Goal: Information Seeking & Learning: Learn about a topic

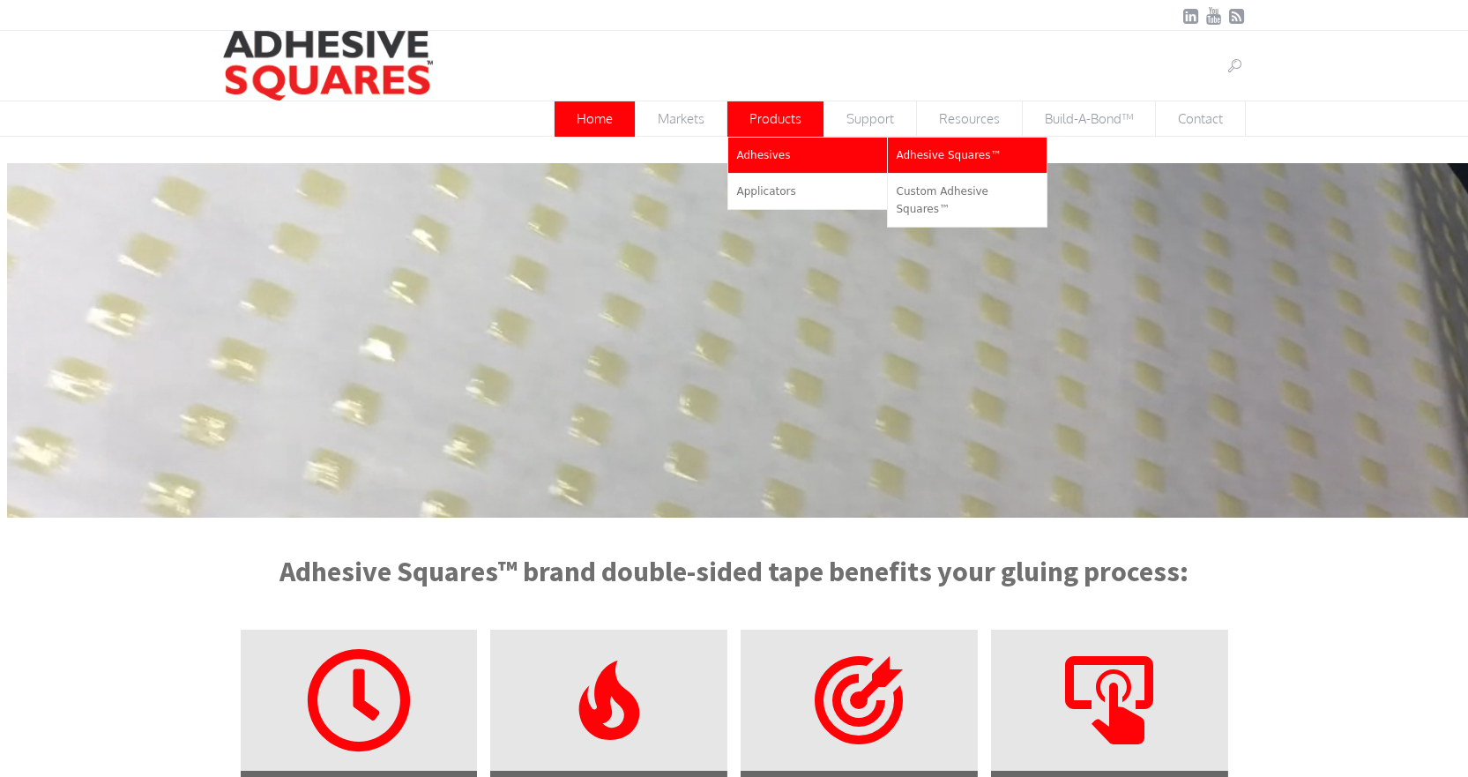
click at [950, 155] on span "Adhesive Squares™" at bounding box center [948, 155] width 105 height 12
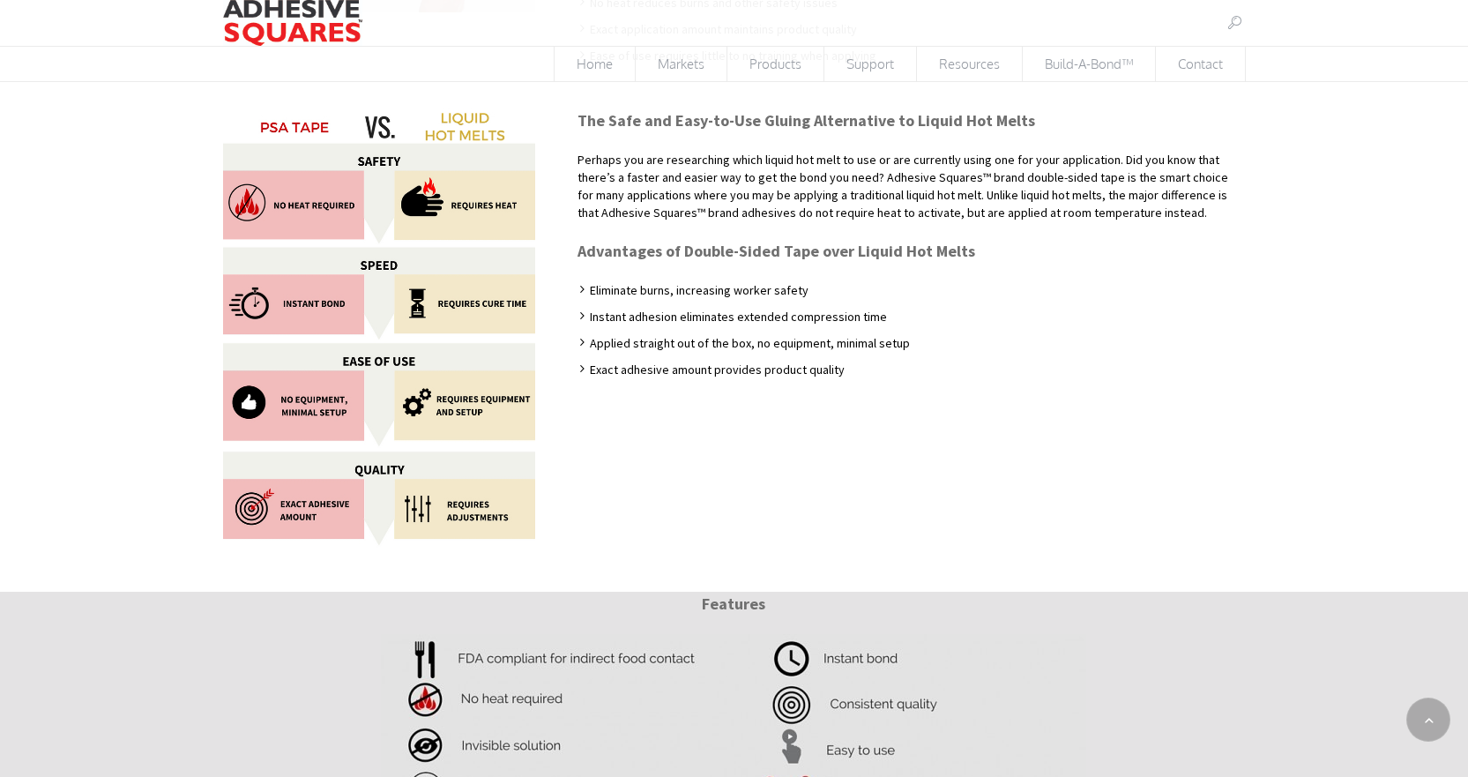
scroll to position [402, 0]
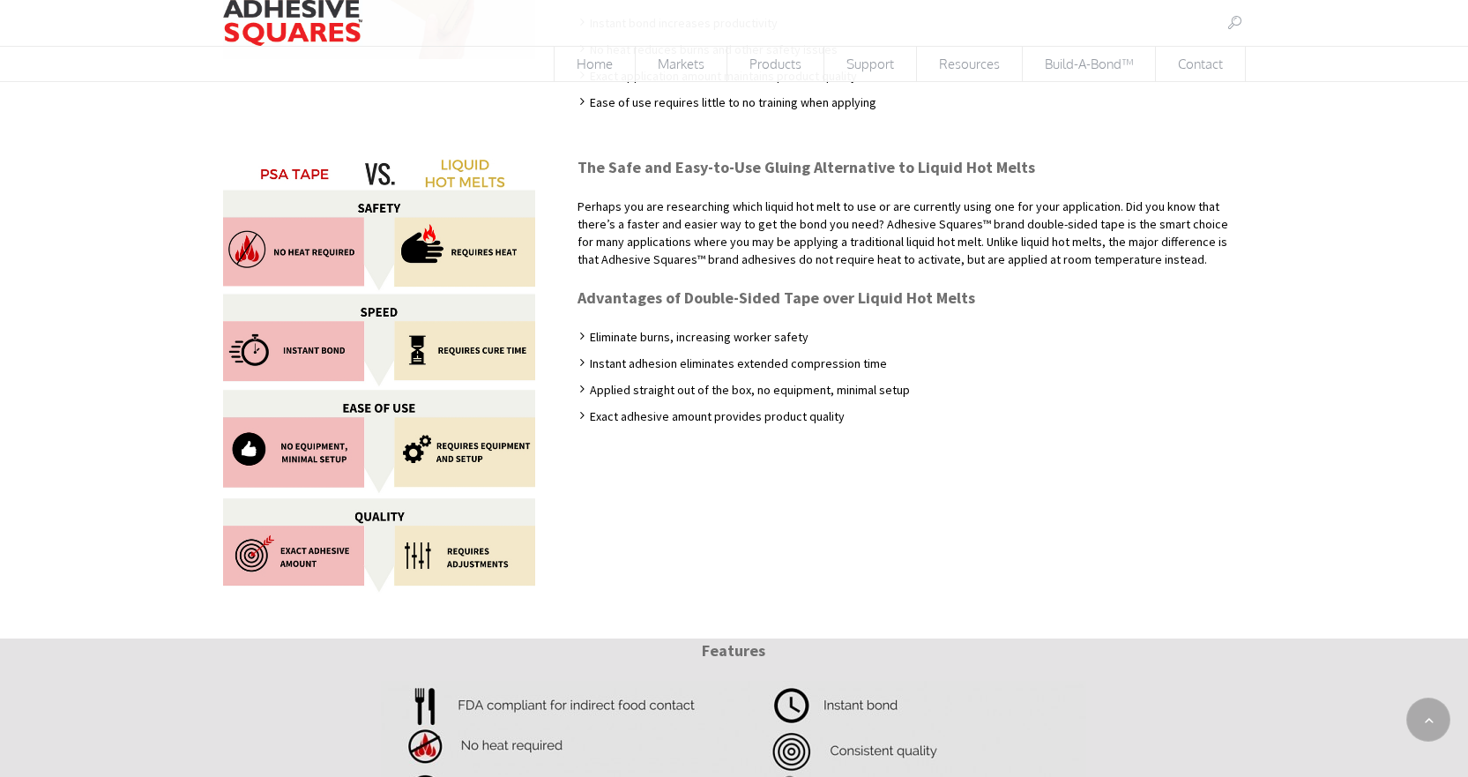
click at [849, 416] on li "Exact adhesive amount provides product quality" at bounding box center [910, 411] width 667 height 26
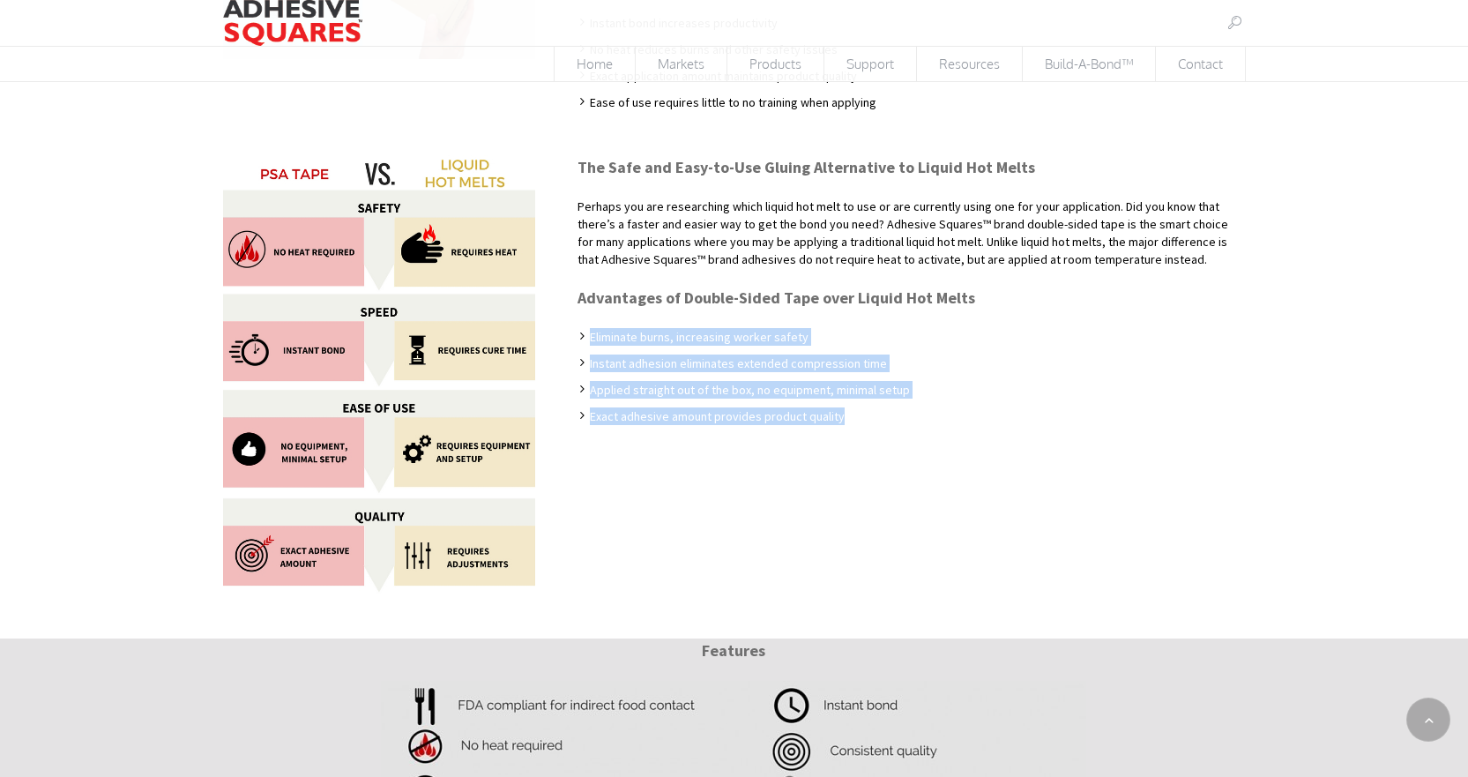
drag, startPoint x: 836, startPoint y: 415, endPoint x: 591, endPoint y: 336, distance: 258.4
click at [591, 336] on ul "Eliminate burns, increasing worker safety Instant adhesion eliminates extended …" at bounding box center [910, 376] width 667 height 97
copy ul "Eliminate burns, increasing worker safety Instant adhesion eliminates extended …"
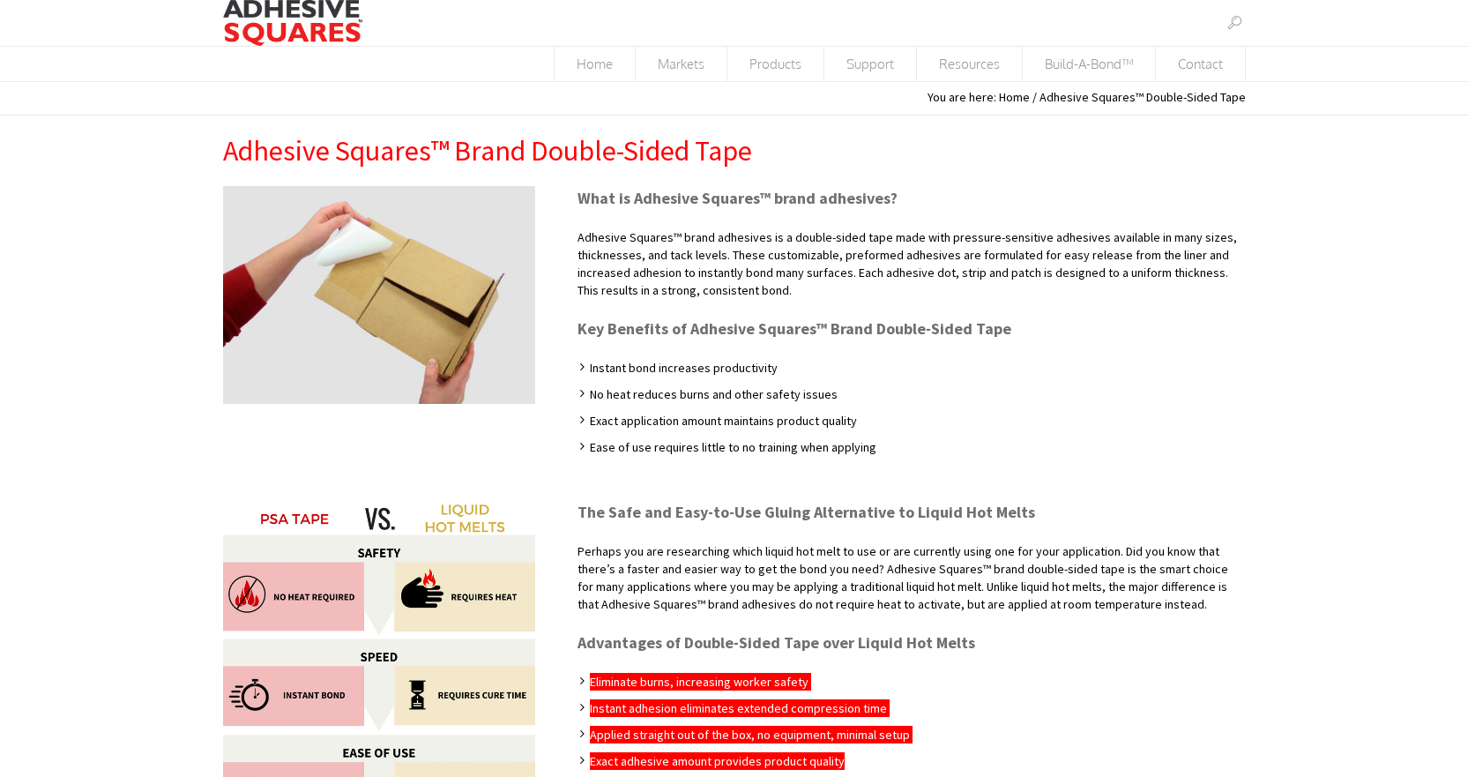
scroll to position [88, 0]
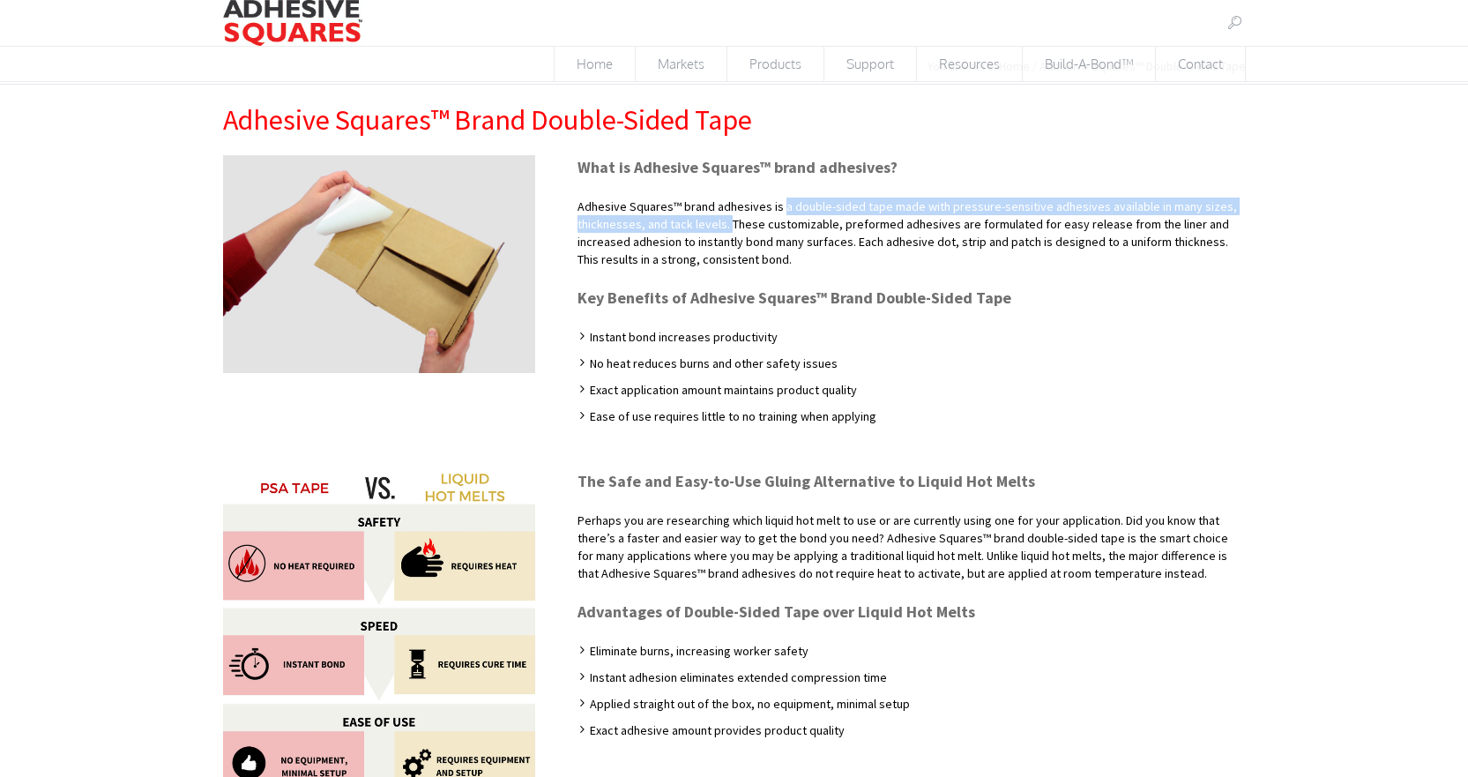
drag, startPoint x: 776, startPoint y: 209, endPoint x: 725, endPoint y: 227, distance: 54.4
click at [725, 227] on p "Adhesive Squares™ brand adhesives is a double-sided tape made with pressure-sen…" at bounding box center [910, 241] width 667 height 88
copy p "a double-sided tape made with pressure-sensitive adhesives available in many si…"
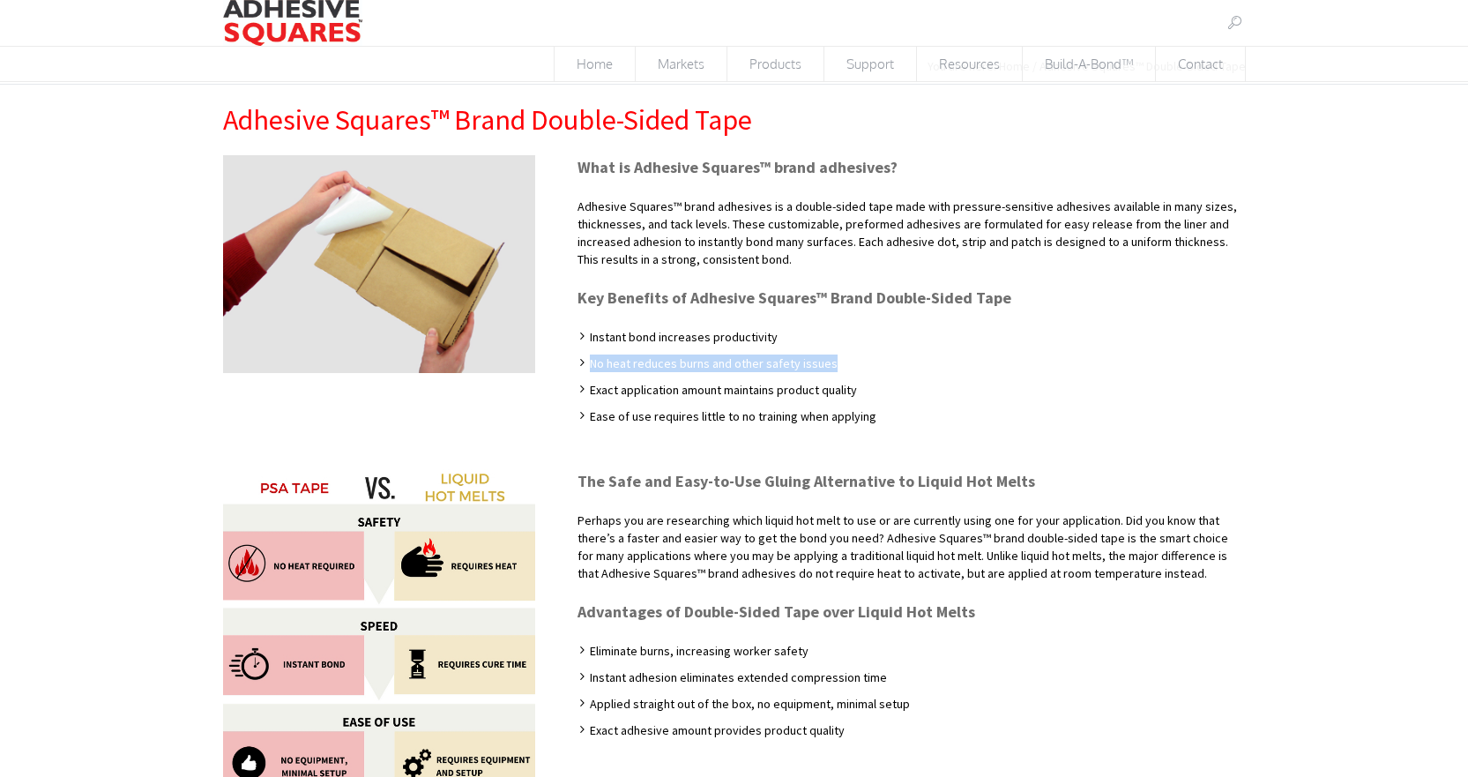
drag, startPoint x: 842, startPoint y: 364, endPoint x: 595, endPoint y: 357, distance: 246.9
click at [588, 357] on li "No heat reduces burns and other safety issues" at bounding box center [910, 359] width 667 height 26
click at [850, 731] on li "Exact adhesive amount provides product quality" at bounding box center [910, 725] width 667 height 26
drag, startPoint x: 821, startPoint y: 364, endPoint x: 591, endPoint y: 361, distance: 229.2
click at [591, 361] on li "No heat reduces burns and other safety issues" at bounding box center [910, 359] width 667 height 26
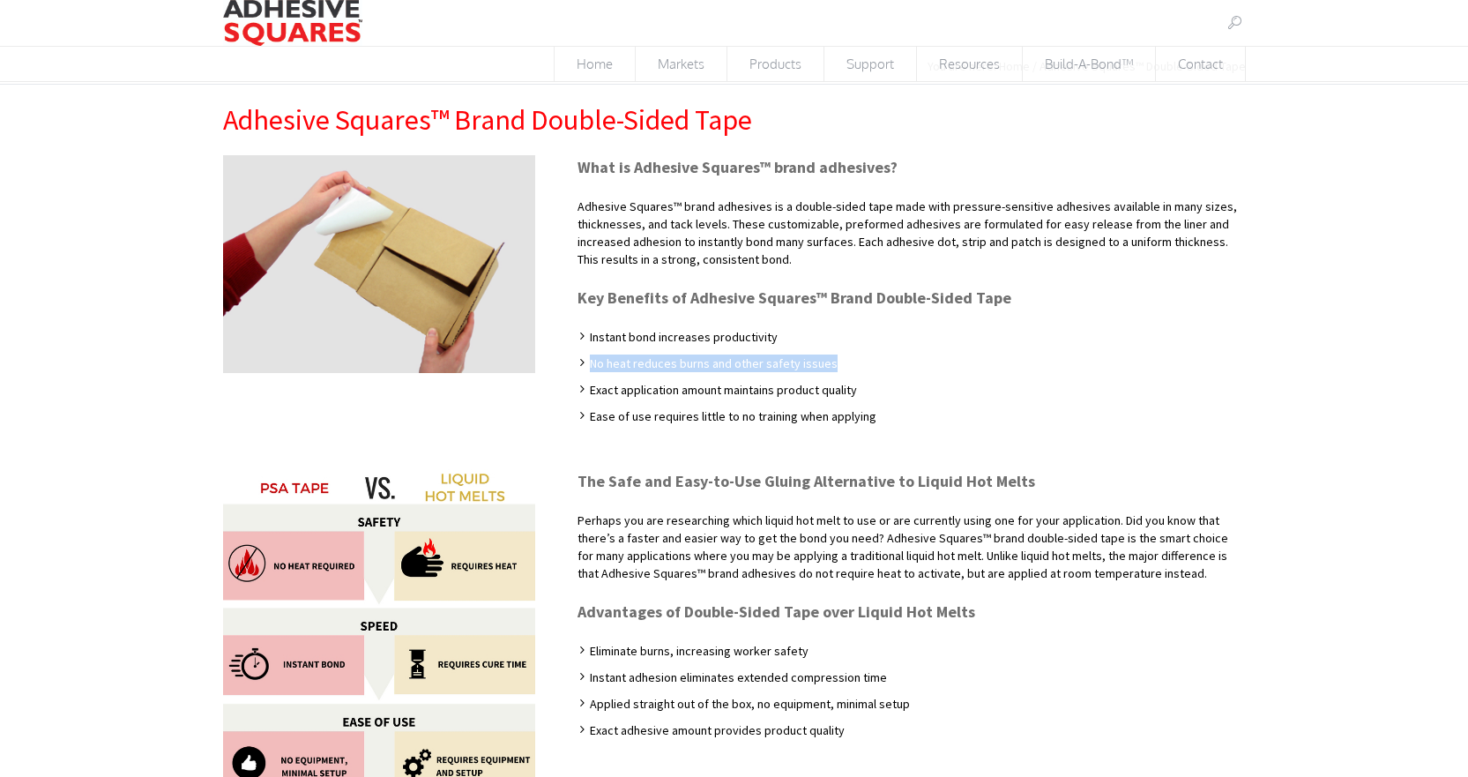
copy li "No heat reduces burns and other safety issues"
